Goal: Task Accomplishment & Management: Manage account settings

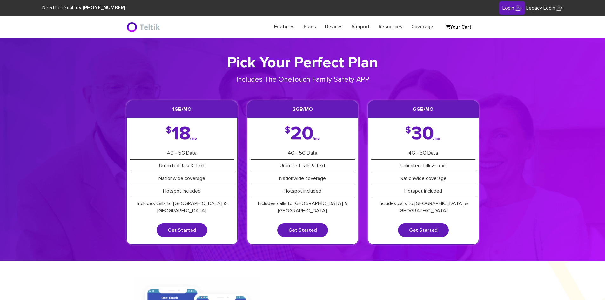
type input "[PERSON_NAME][EMAIL_ADDRESS][DOMAIN_NAME]"
click at [515, 8] on img at bounding box center [518, 8] width 6 height 6
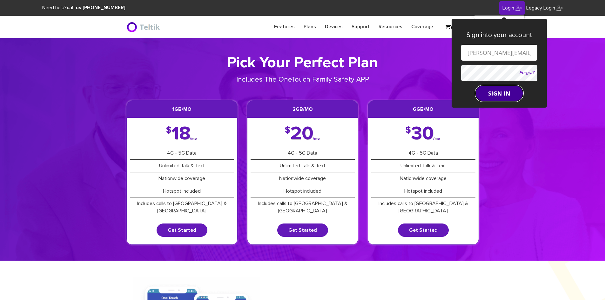
click at [495, 94] on button "SIGN IN" at bounding box center [499, 93] width 48 height 16
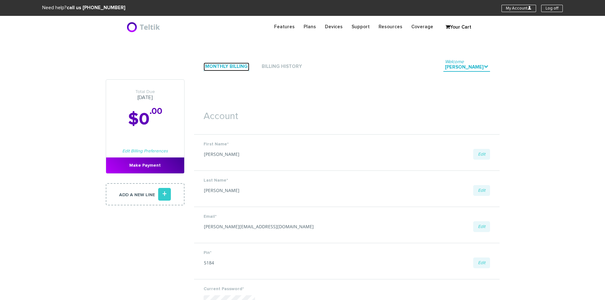
click at [222, 67] on link "Monthly Billing" at bounding box center [226, 67] width 46 height 9
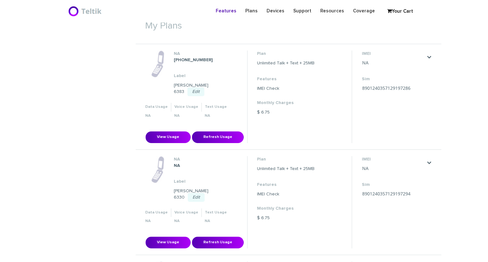
scroll to position [4960, 0]
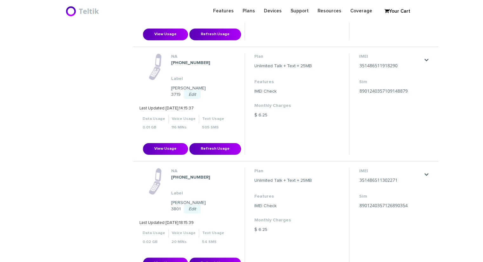
type input "8901240357109148788"
type input "4143070623"
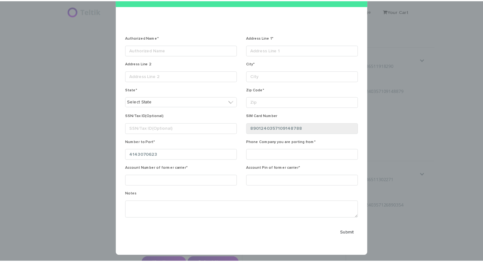
scroll to position [0, 0]
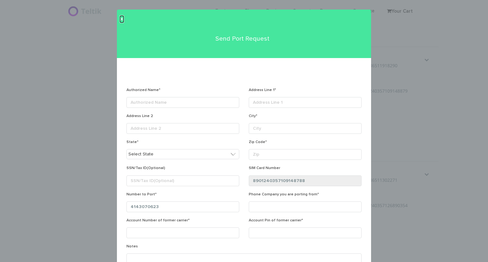
click at [120, 19] on span "×" at bounding box center [121, 19] width 3 height 7
